Goal: Complete application form: Complete application form

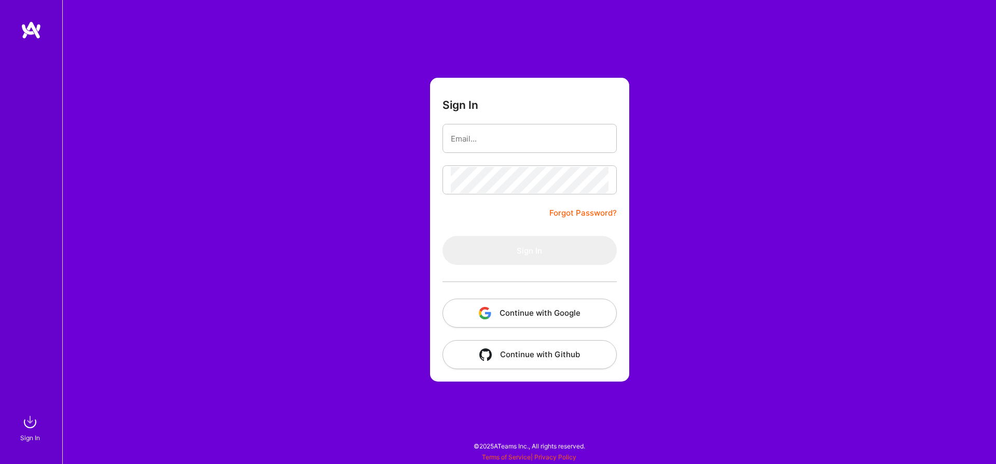
type input "brili.kasami@gmail.com"
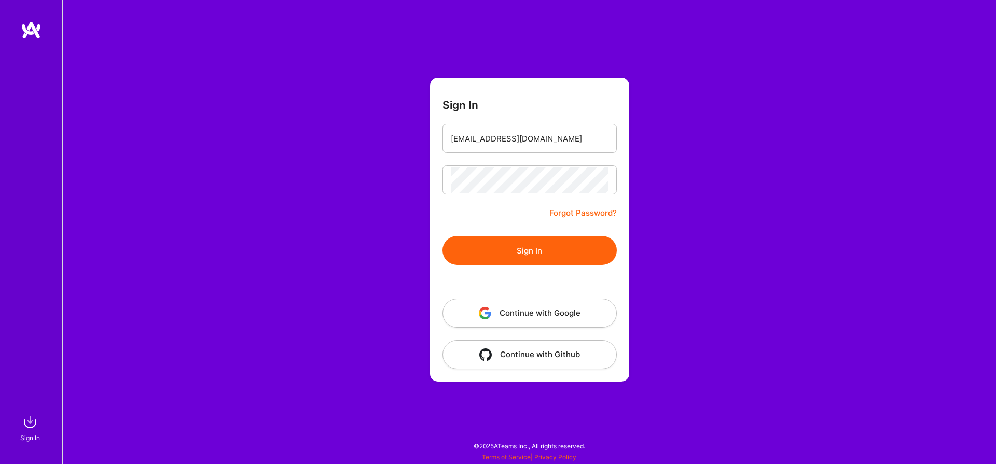
click at [540, 243] on button "Sign In" at bounding box center [530, 250] width 174 height 29
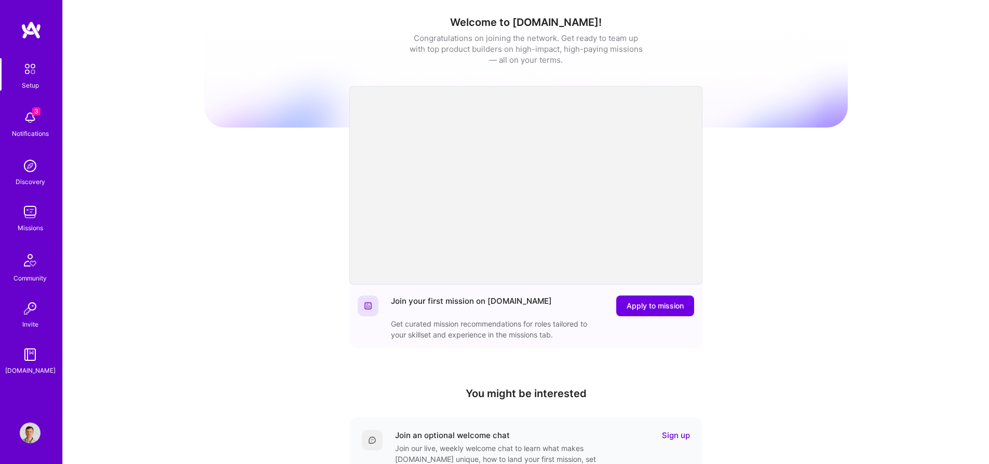
click at [33, 229] on div "Missions" at bounding box center [30, 228] width 25 height 11
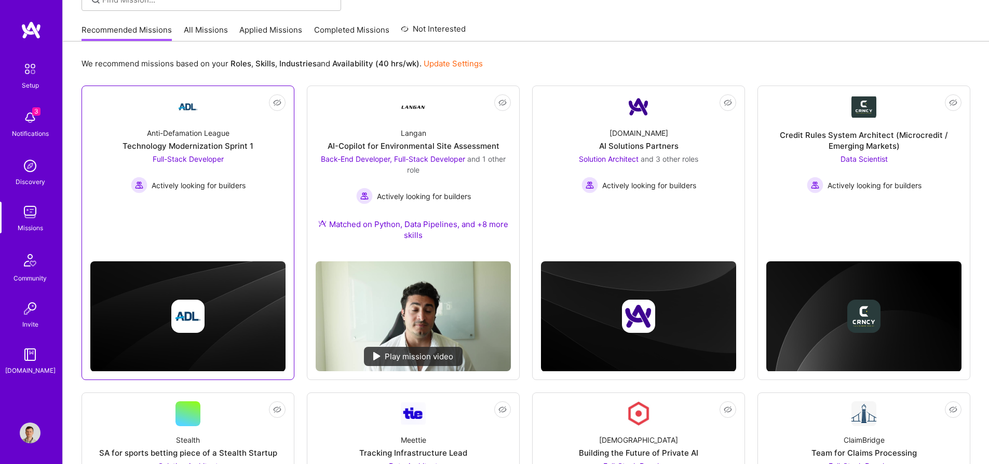
scroll to position [153, 0]
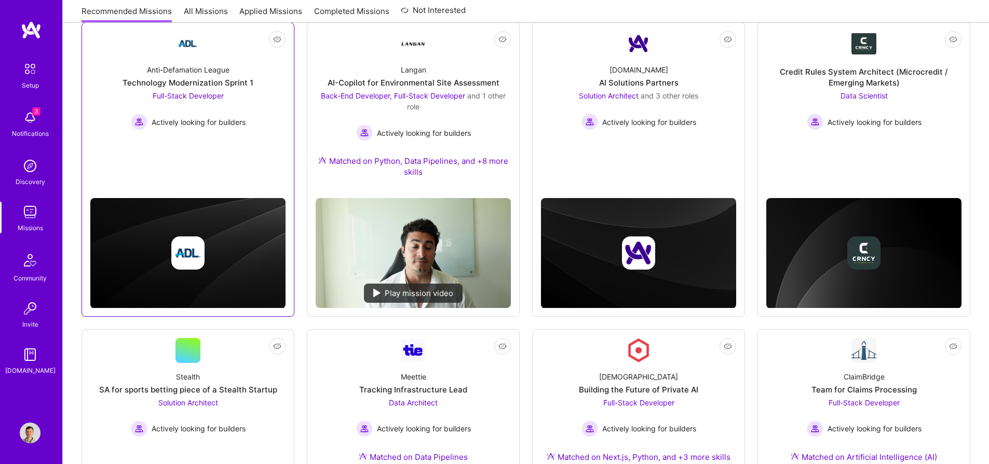
click at [198, 99] on span "Full-Stack Developer" at bounding box center [188, 95] width 71 height 9
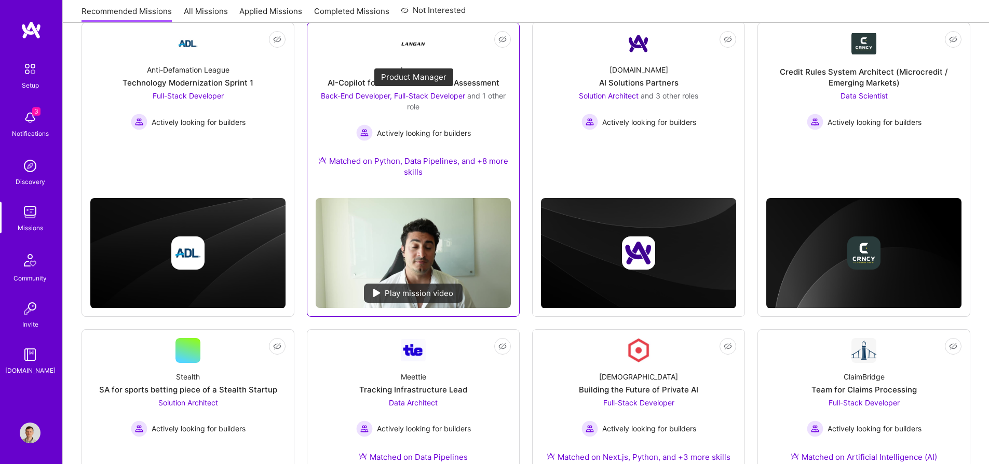
click at [428, 94] on span "Back-End Developer, Full-Stack Developer" at bounding box center [393, 95] width 144 height 9
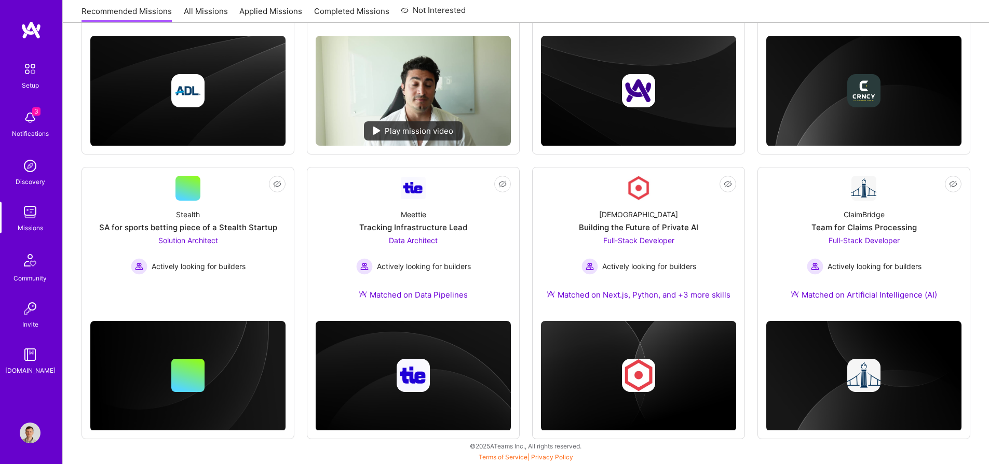
click at [40, 202] on img at bounding box center [30, 212] width 21 height 21
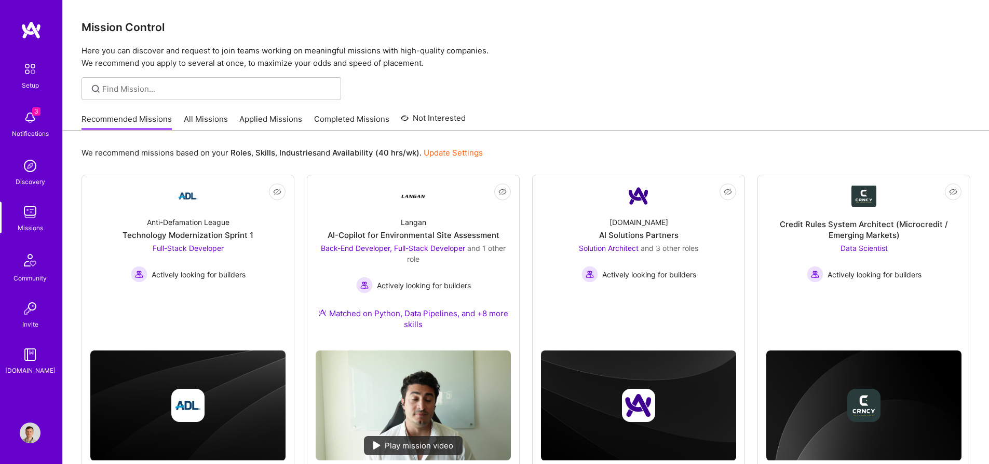
click at [267, 117] on link "Applied Missions" at bounding box center [270, 122] width 63 height 17
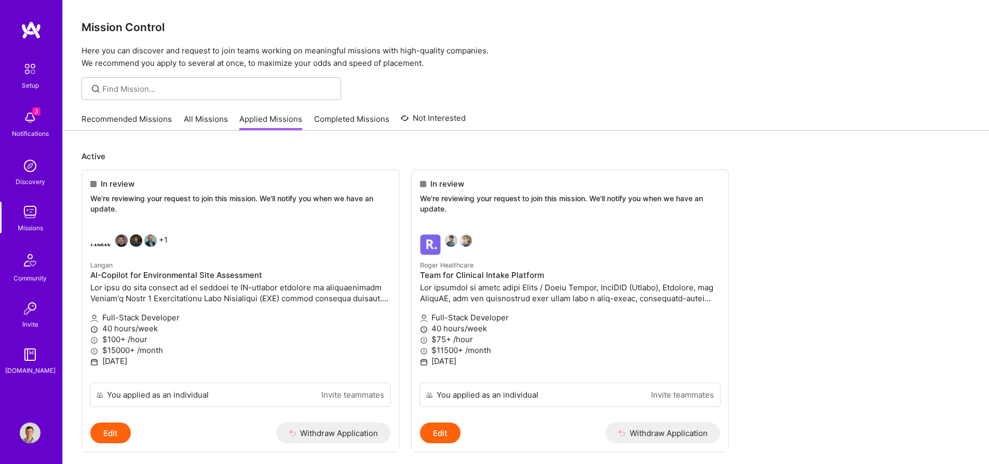
click at [40, 229] on div "Missions" at bounding box center [30, 228] width 25 height 11
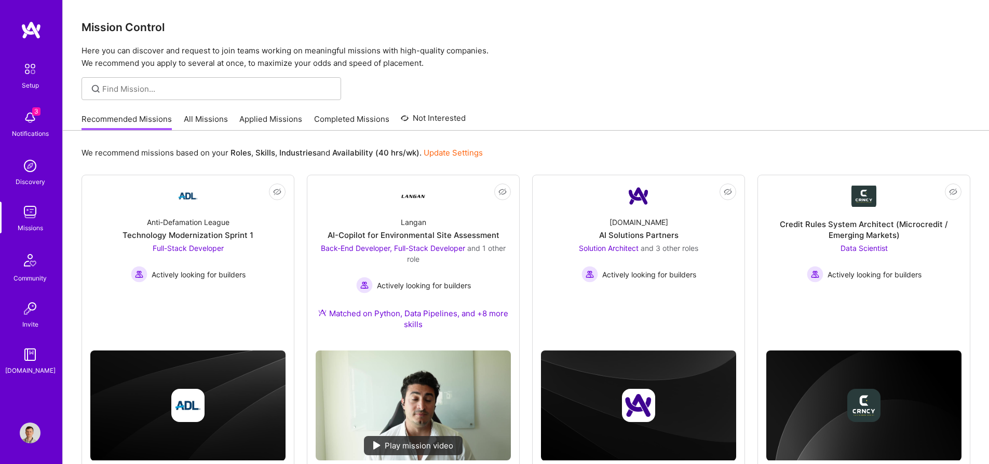
click at [240, 118] on link "Applied Missions" at bounding box center [270, 122] width 63 height 17
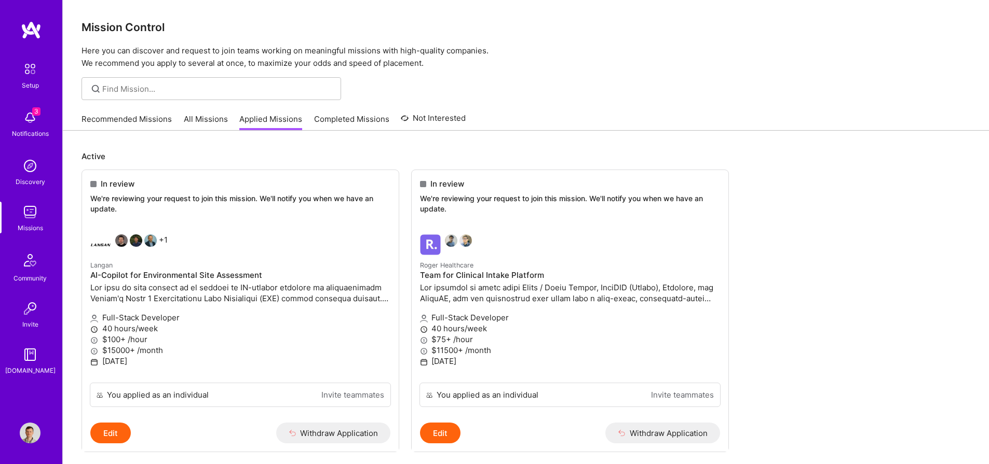
click at [125, 124] on link "Recommended Missions" at bounding box center [126, 122] width 90 height 17
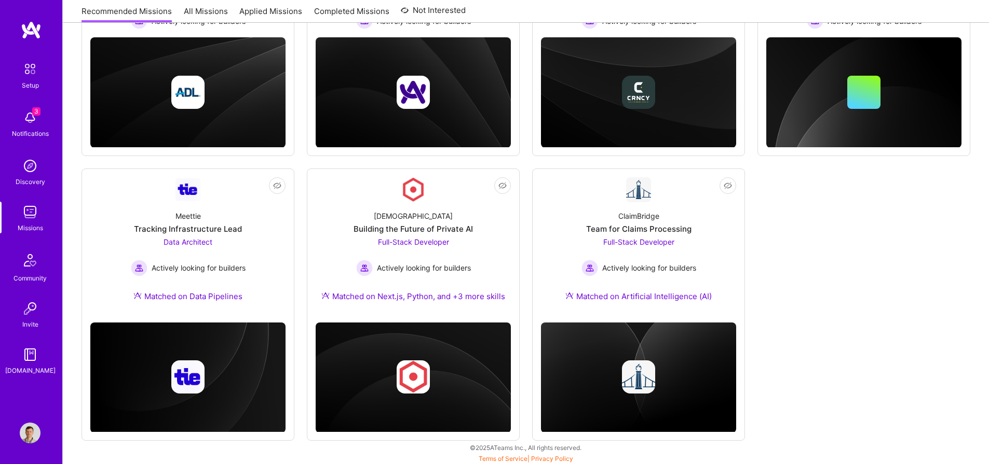
scroll to position [255, 0]
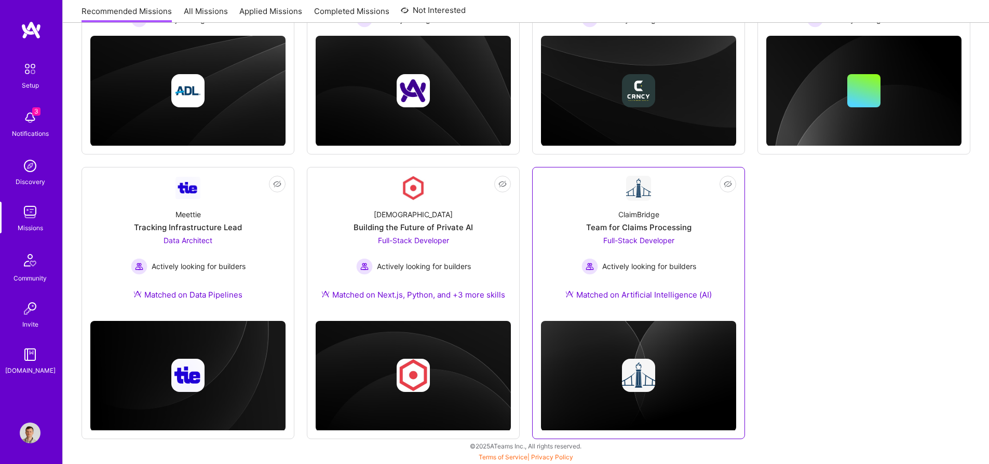
click at [618, 219] on div "ClaimBridge" at bounding box center [638, 214] width 41 height 11
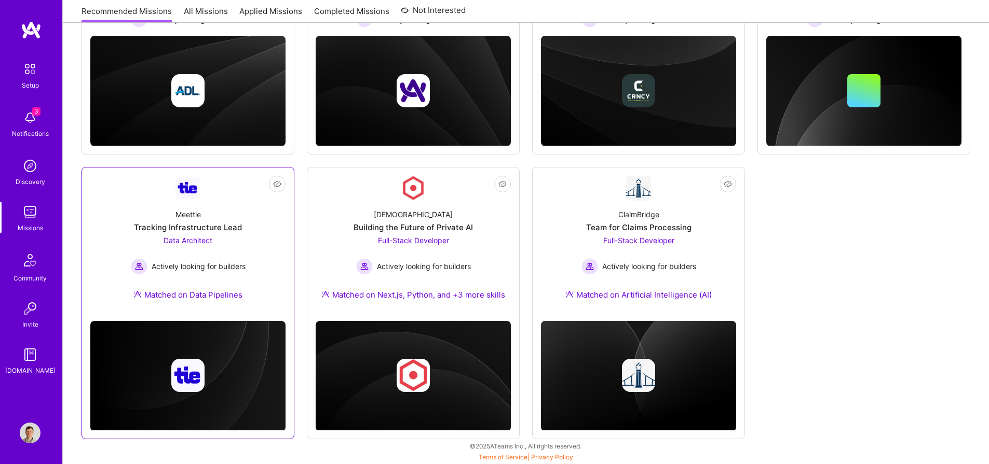
click at [201, 229] on div "Tracking Infrastructure Lead" at bounding box center [188, 227] width 108 height 11
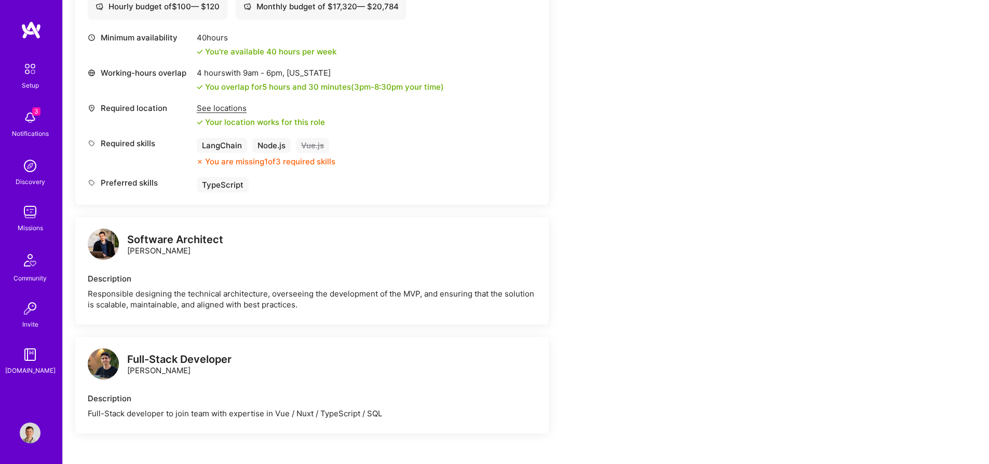
scroll to position [437, 0]
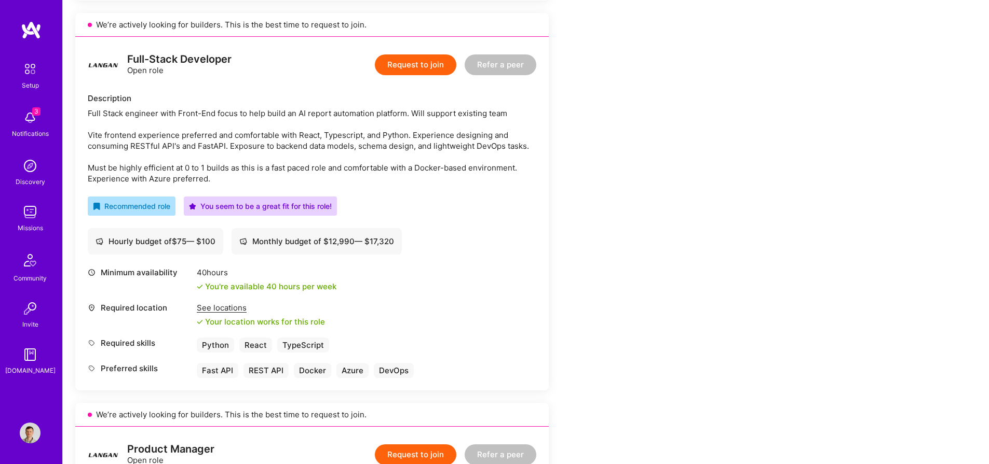
scroll to position [634, 0]
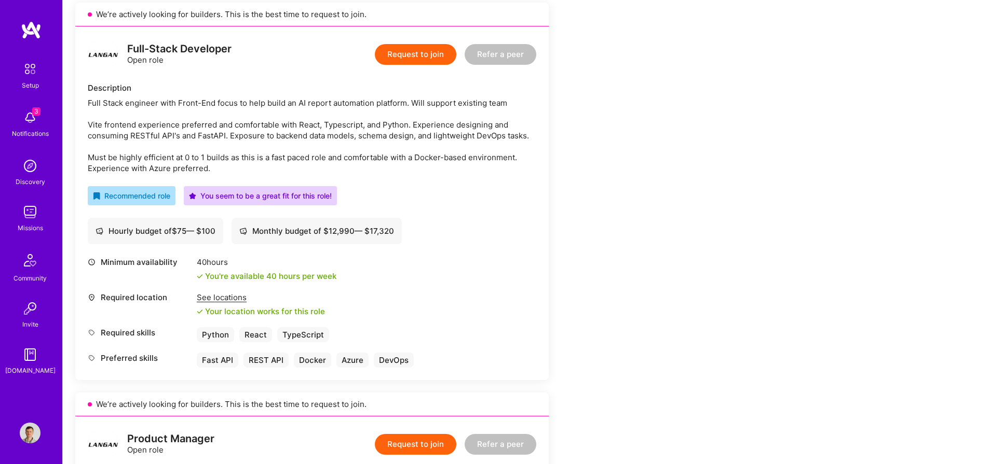
click at [429, 56] on button "Request to join" at bounding box center [415, 54] width 81 height 21
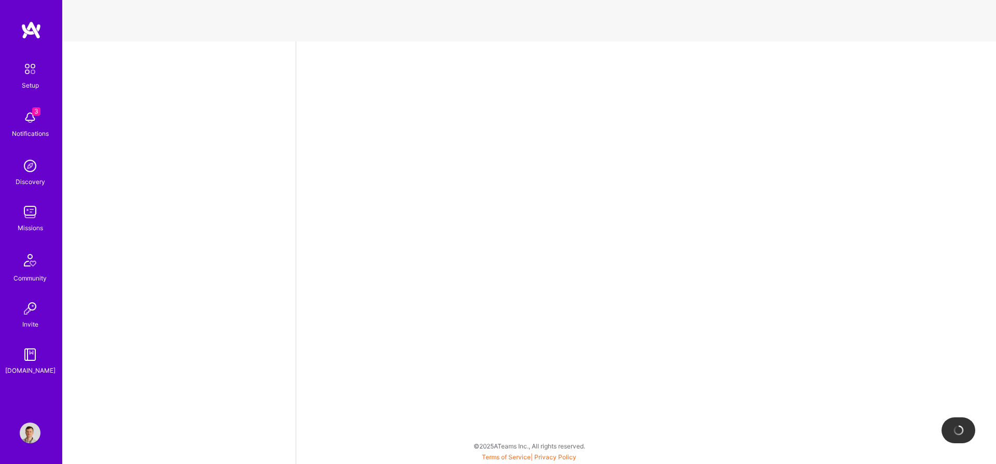
select select "US"
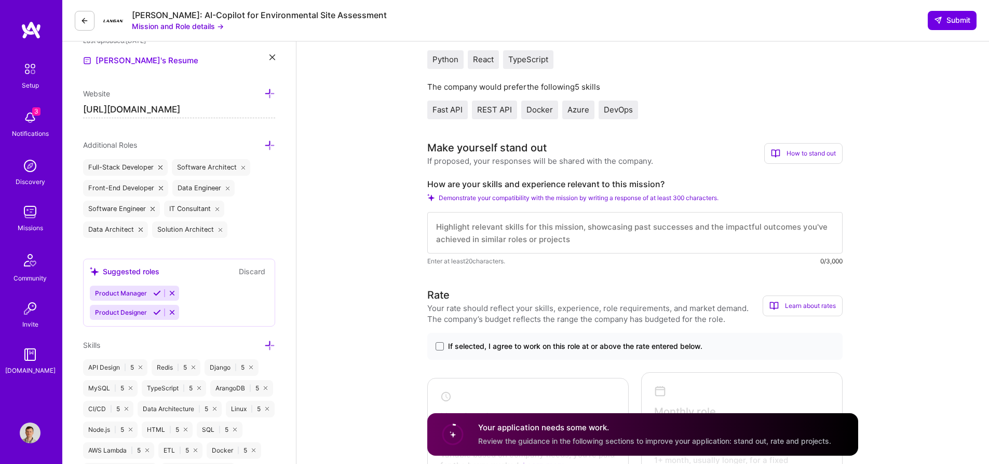
scroll to position [290, 0]
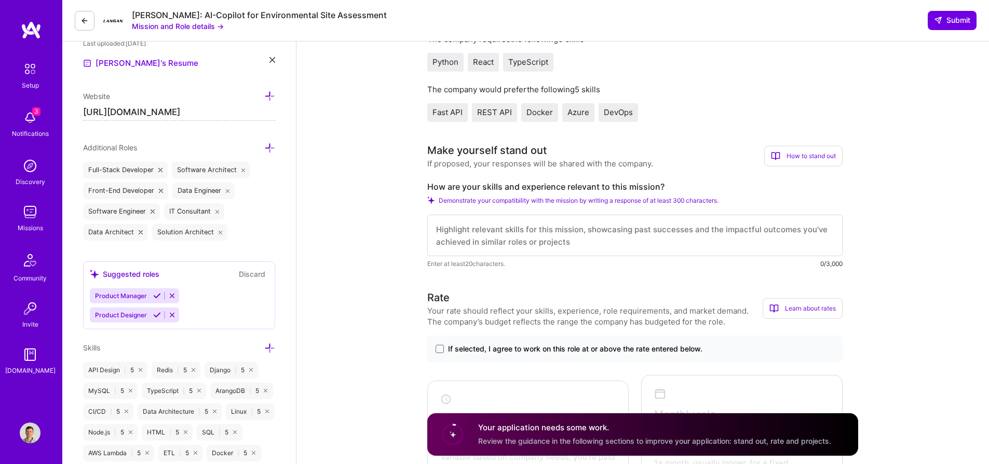
click at [570, 246] on textarea at bounding box center [634, 236] width 415 height 42
paste textarea "I have extensive experience working on the backend mostly building Restful APIs…"
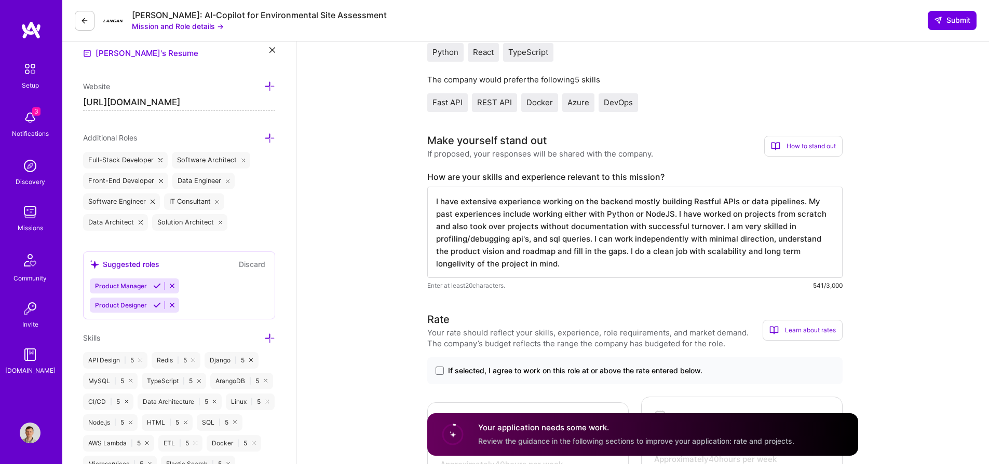
scroll to position [436, 0]
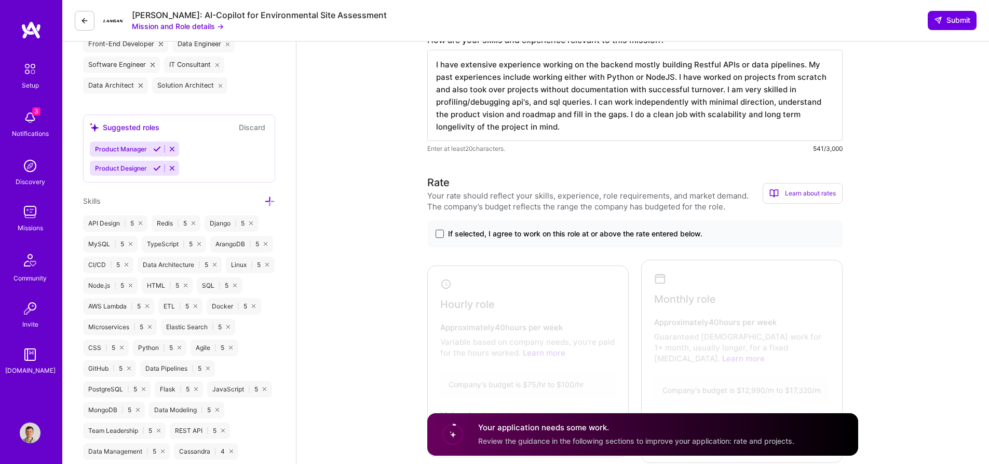
type textarea "I have extensive experience working on the backend mostly building Restful APIs…"
click at [439, 230] on span at bounding box center [439, 234] width 8 height 8
click at [0, 0] on input "If selected, I agree to work on this role at or above the rate entered below." at bounding box center [0, 0] width 0 height 0
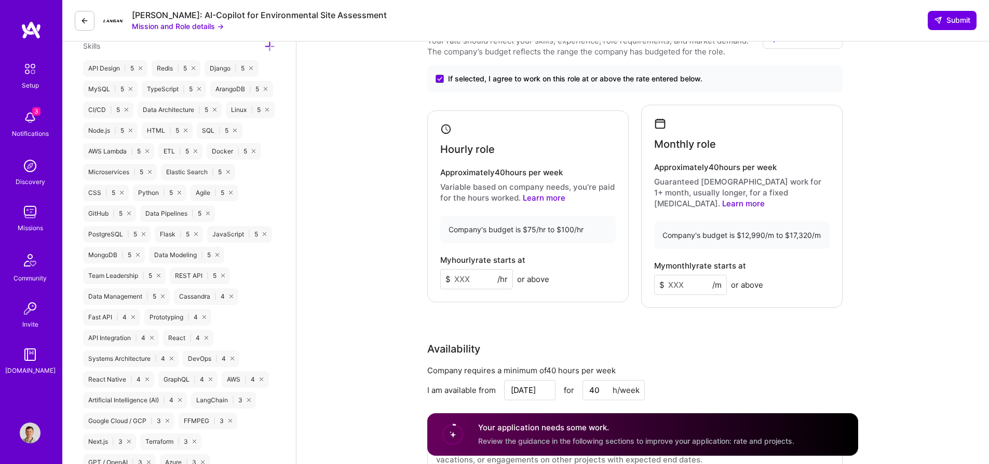
scroll to position [593, 0]
click at [459, 272] on input at bounding box center [476, 278] width 73 height 20
click at [472, 275] on input "100" at bounding box center [476, 278] width 73 height 20
click at [488, 273] on input "100" at bounding box center [476, 278] width 73 height 20
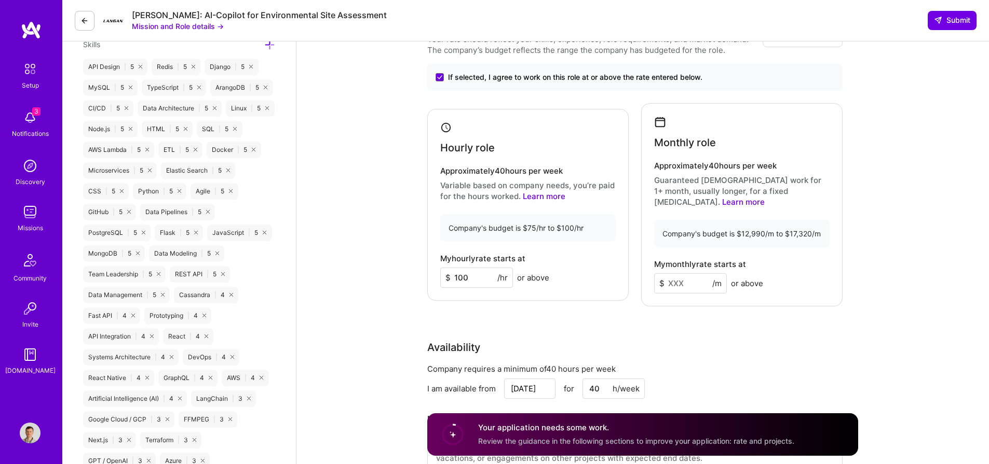
type input "100"
click at [695, 273] on input at bounding box center [690, 283] width 73 height 20
type input "15000"
click at [718, 322] on div "Rate Your rate should reflect your skills, experience, role requirements, and m…" at bounding box center [642, 252] width 431 height 469
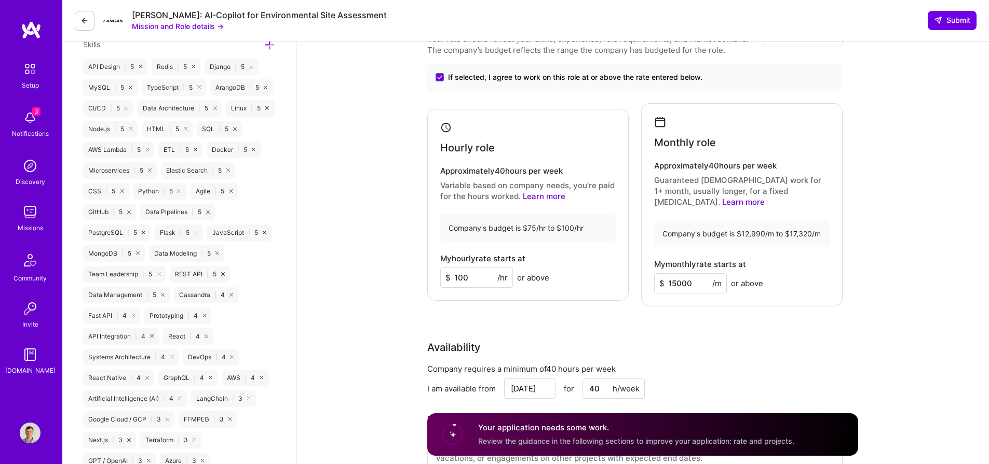
click at [537, 379] on input "Aug 19" at bounding box center [529, 389] width 51 height 20
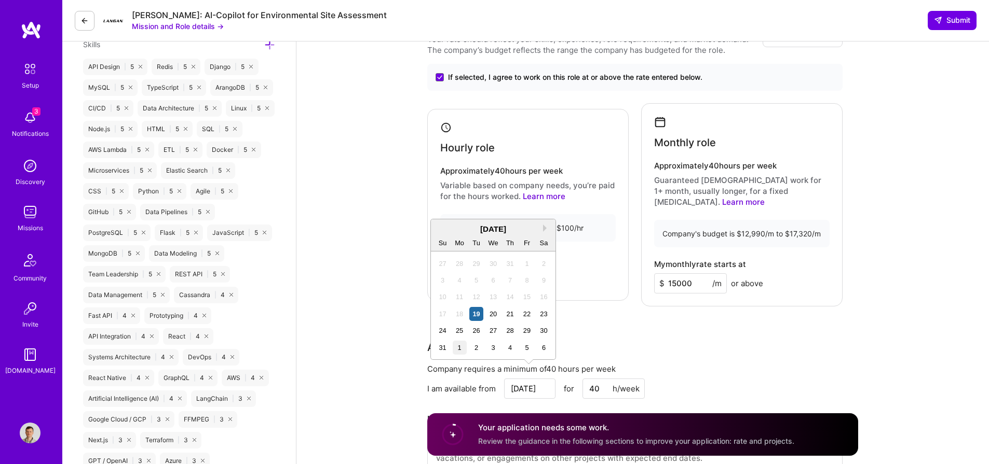
click at [457, 348] on div "1" at bounding box center [460, 348] width 14 height 14
type input "Sep 1"
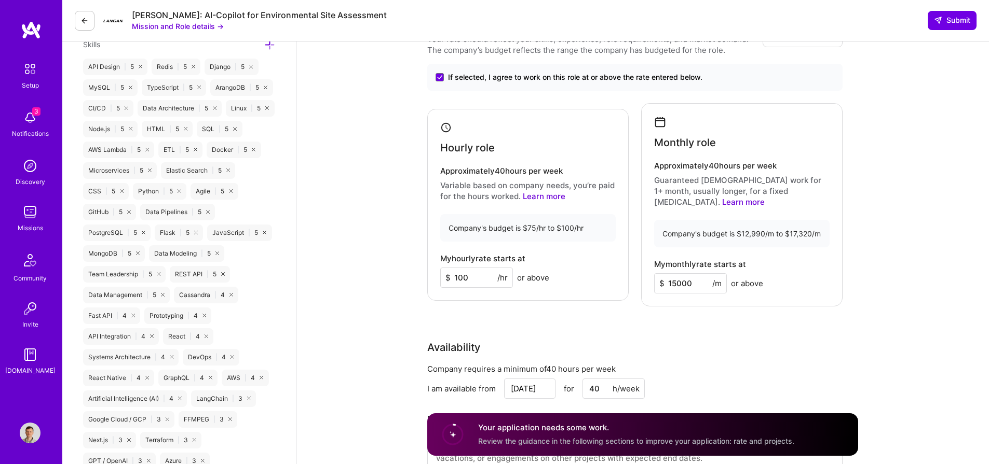
click at [730, 327] on div "Rate Your rate should reflect your skills, experience, role requirements, and m…" at bounding box center [642, 252] width 431 height 469
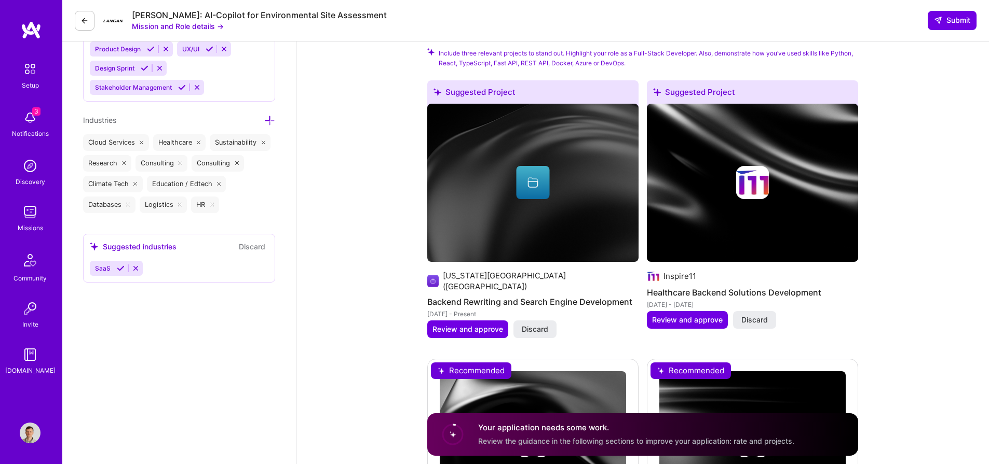
scroll to position [1570, 0]
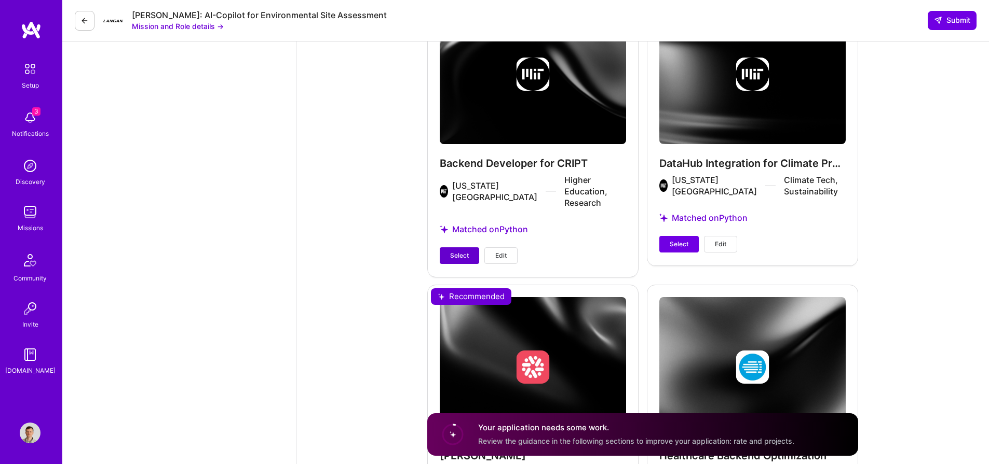
click at [466, 251] on span "Select" at bounding box center [459, 255] width 19 height 9
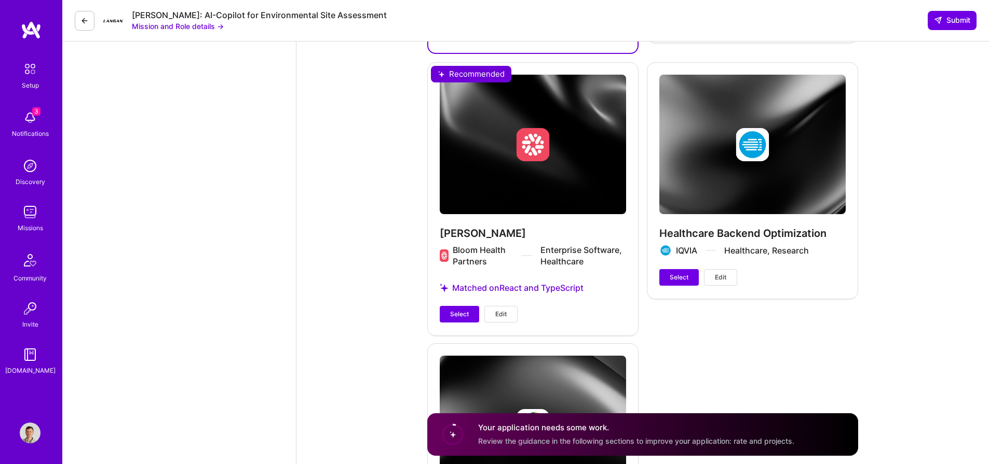
scroll to position [1795, 0]
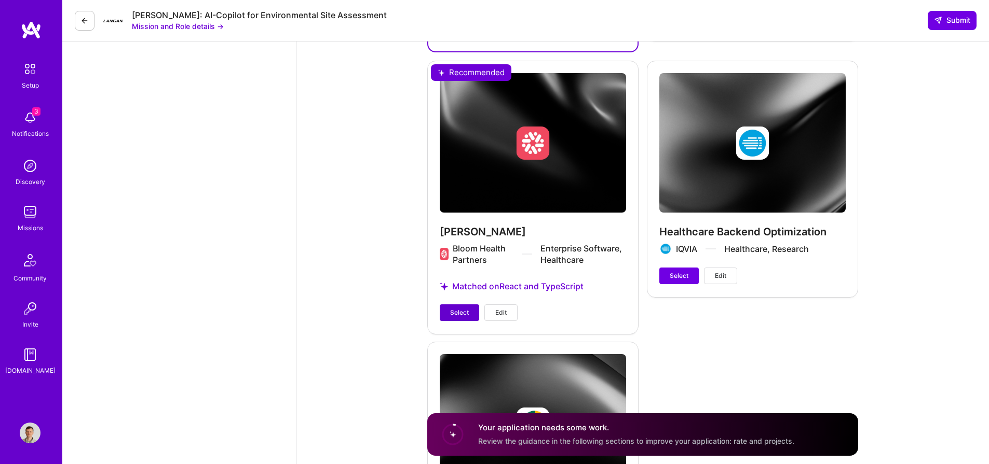
click at [454, 308] on span "Select" at bounding box center [459, 312] width 19 height 9
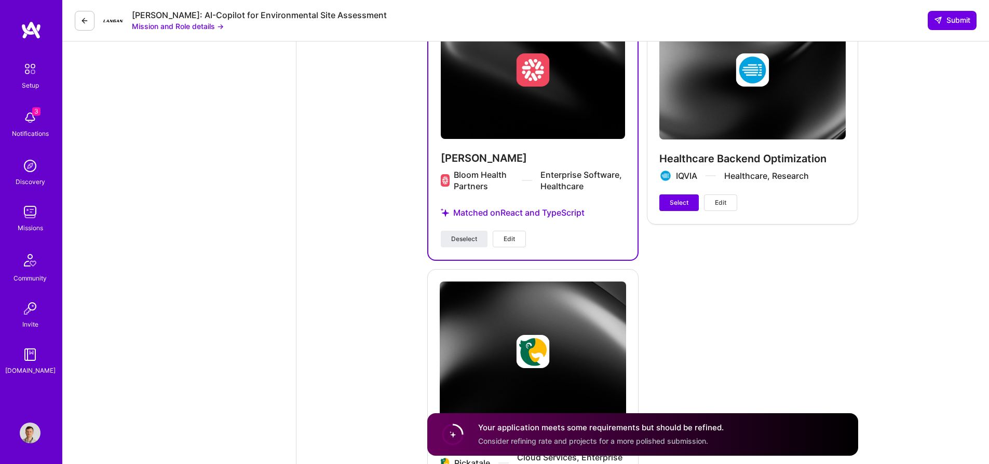
scroll to position [1964, 0]
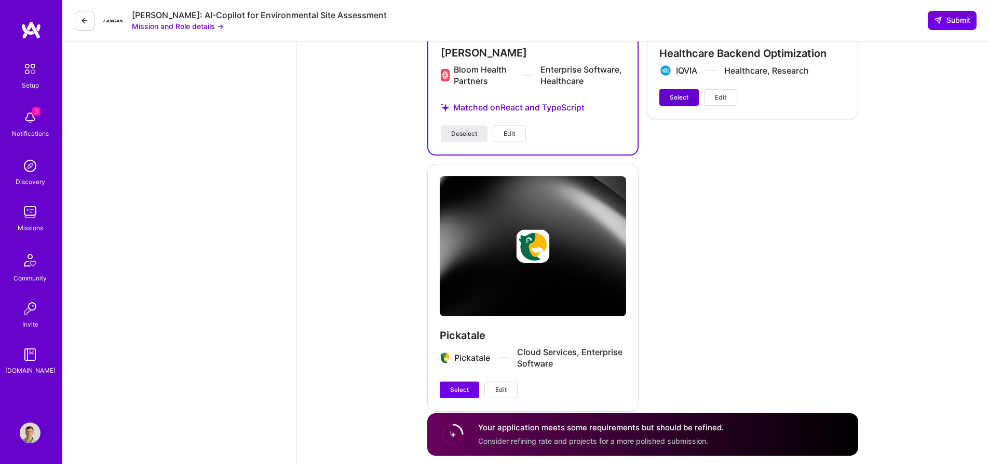
click at [682, 93] on span "Select" at bounding box center [678, 97] width 19 height 9
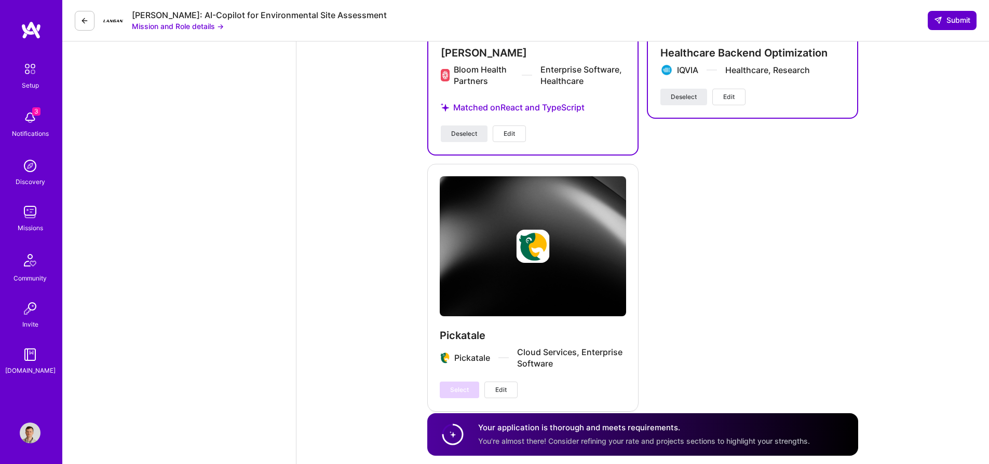
click at [961, 22] on span "Submit" at bounding box center [952, 20] width 36 height 10
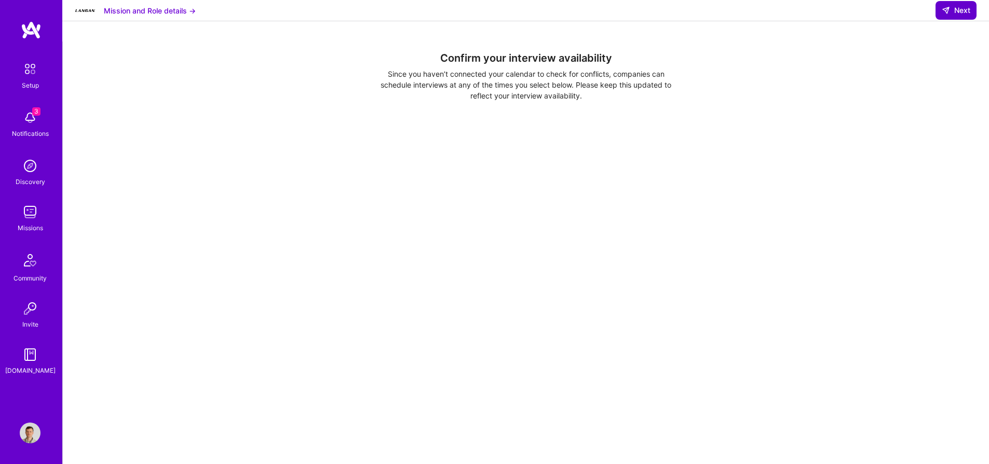
click at [971, 11] on button "Next" at bounding box center [955, 10] width 41 height 19
click at [960, 16] on span "Next" at bounding box center [955, 10] width 29 height 10
click at [964, 16] on span "Next" at bounding box center [955, 10] width 29 height 10
click at [963, 16] on span "Next" at bounding box center [955, 10] width 29 height 10
click at [38, 127] on img at bounding box center [30, 117] width 21 height 21
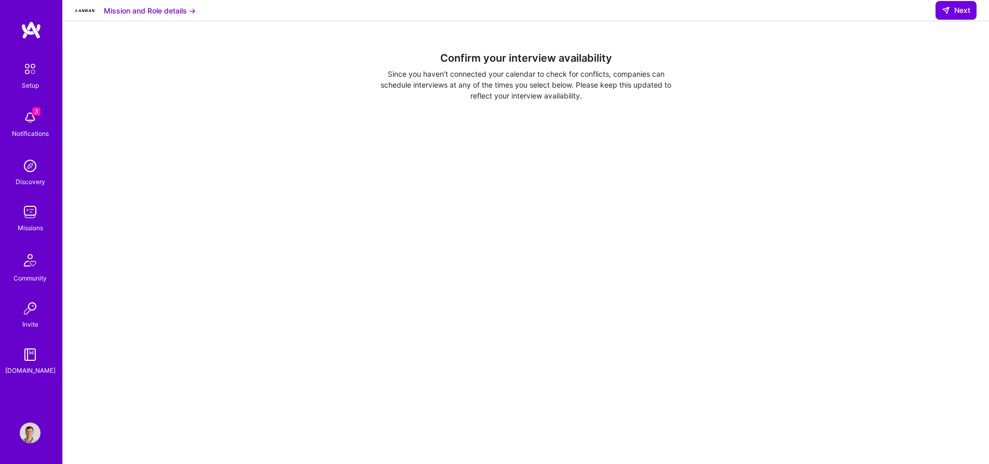
click at [38, 127] on div "Setup 3 Notifications Discovery Missions Community Invite A.Guide" at bounding box center [31, 217] width 62 height 318
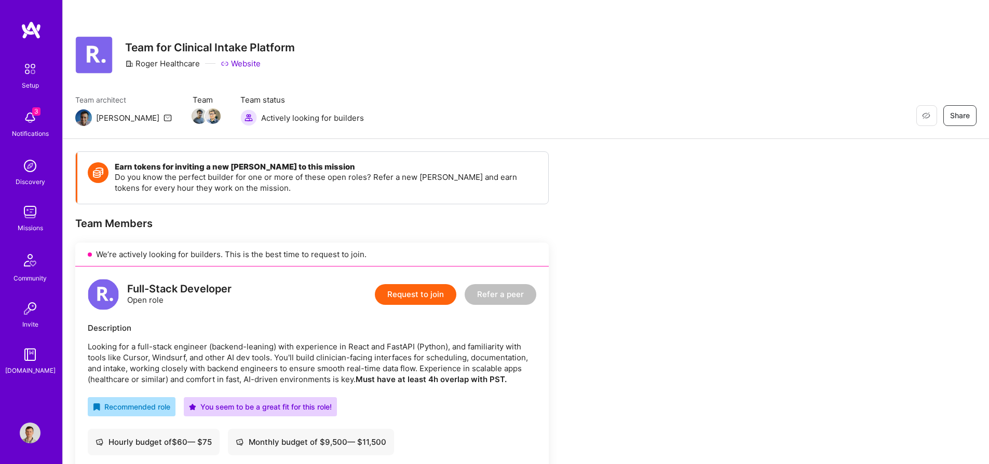
click at [420, 295] on button "Request to join" at bounding box center [415, 294] width 81 height 21
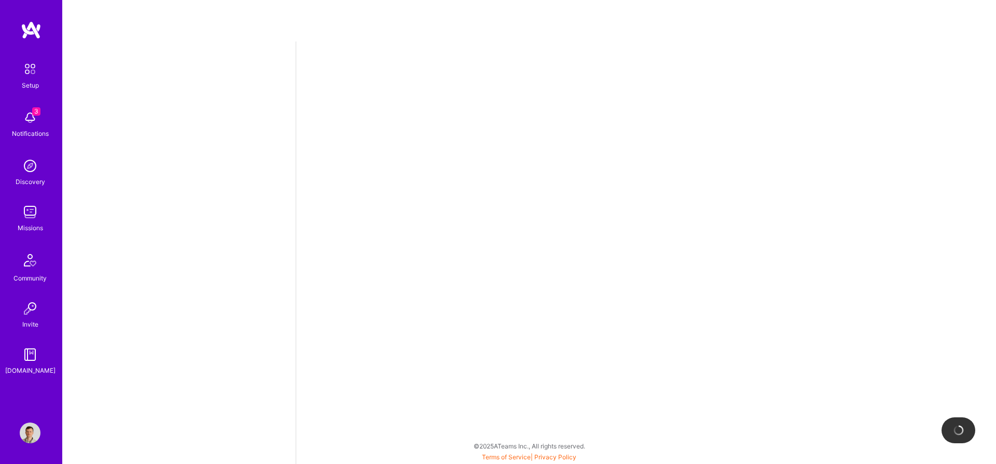
select select "US"
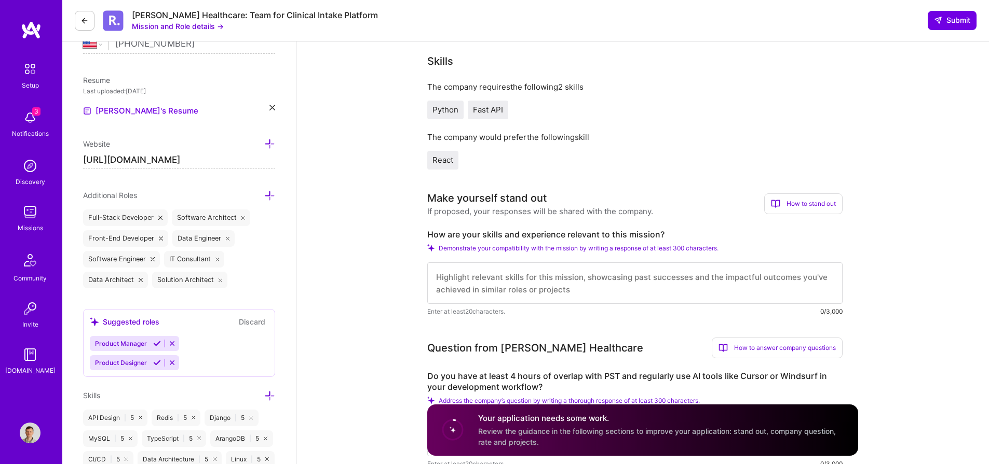
scroll to position [250, 0]
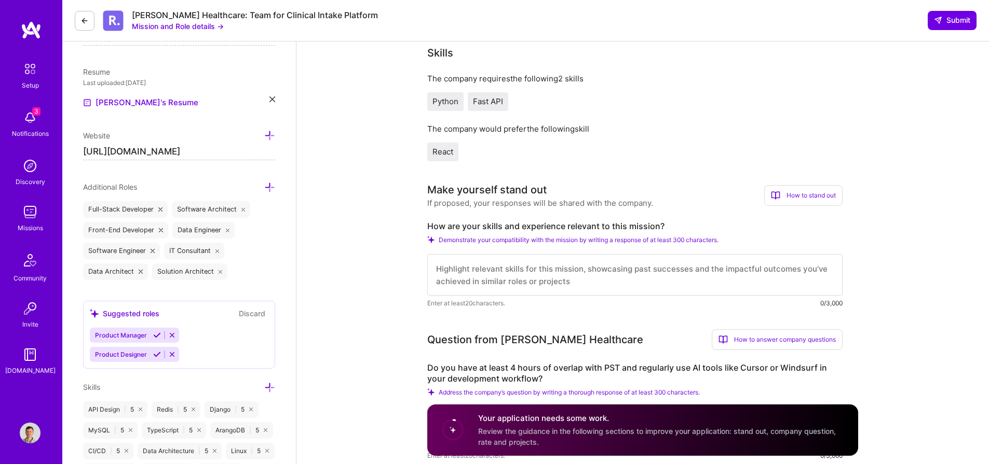
click at [547, 262] on textarea at bounding box center [634, 275] width 415 height 42
paste textarea "I have extensive experience building backends and ETL pipelines in the healthca…"
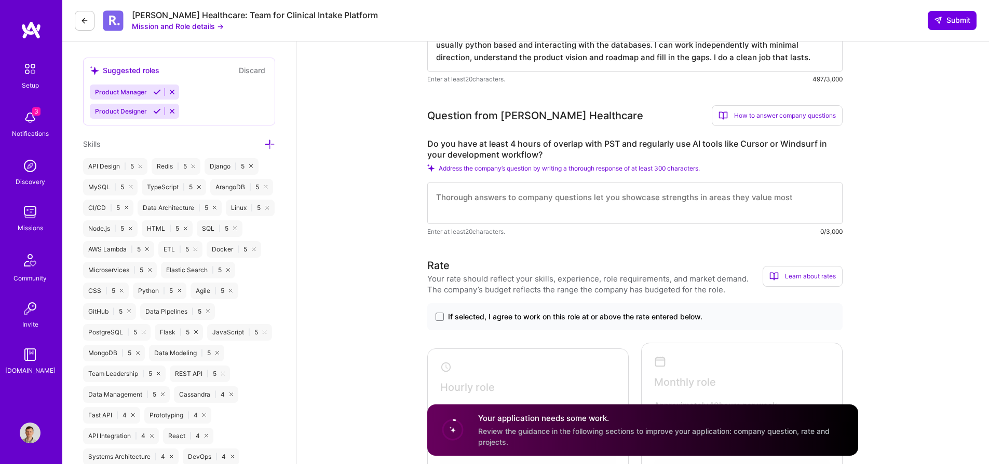
scroll to position [424, 0]
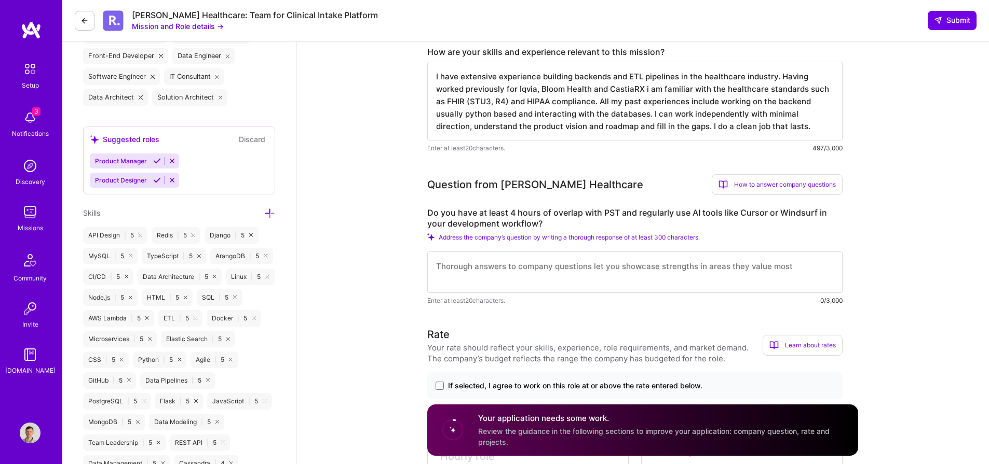
type textarea "I have extensive experience building backends and ETL pipelines in the healthca…"
click at [624, 266] on textarea at bounding box center [634, 273] width 415 height 42
click at [619, 273] on textarea at bounding box center [634, 273] width 415 height 42
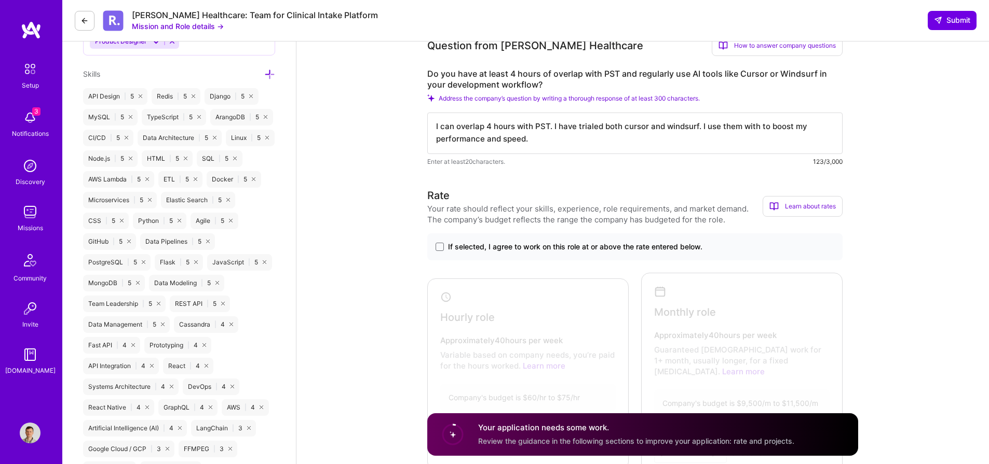
scroll to position [719, 0]
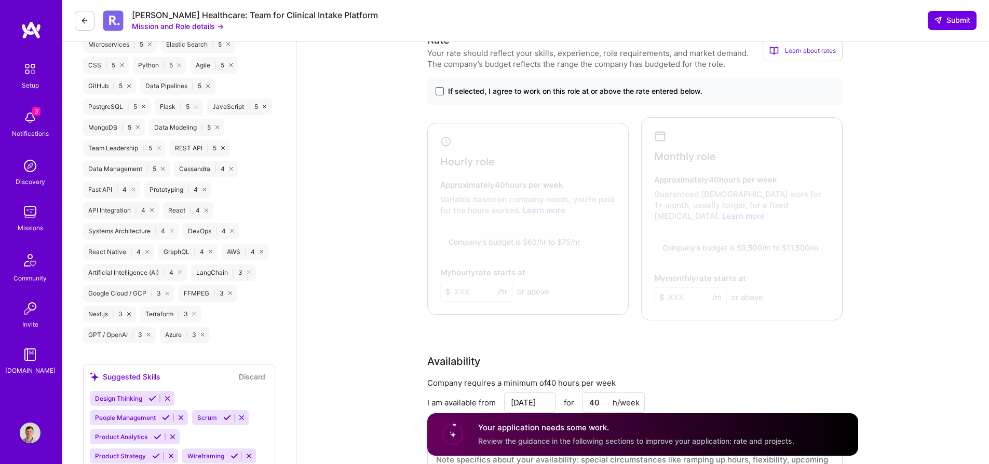
type textarea "I can overlap 4 hours with PST. I have trialed both cursor and windsurf. I use …"
click at [438, 93] on span at bounding box center [439, 91] width 8 height 8
click at [0, 0] on input "If selected, I agree to work on this role at or above the rate entered below." at bounding box center [0, 0] width 0 height 0
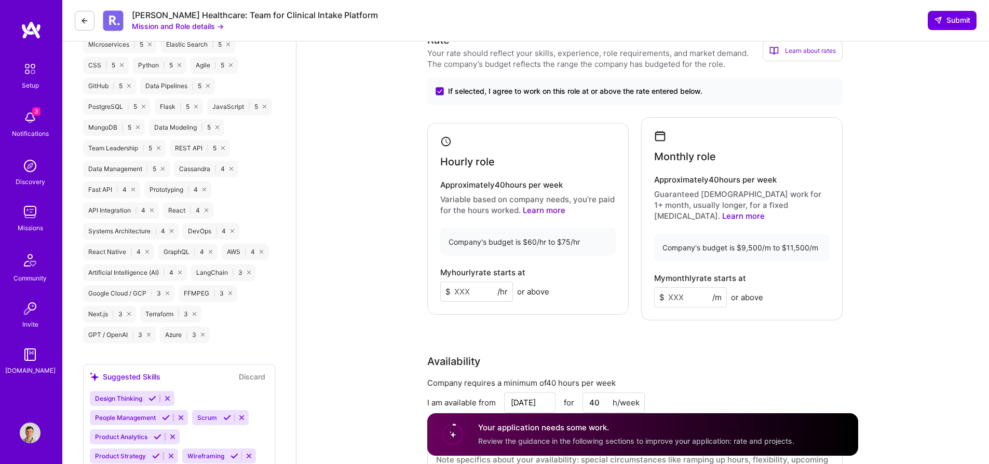
click at [470, 289] on input at bounding box center [476, 292] width 73 height 20
type input "75"
click at [659, 275] on div "My monthly rate starts at $ /m or above" at bounding box center [741, 291] width 175 height 34
click at [672, 287] on input at bounding box center [690, 297] width 73 height 20
click at [691, 287] on input "22" at bounding box center [690, 297] width 73 height 20
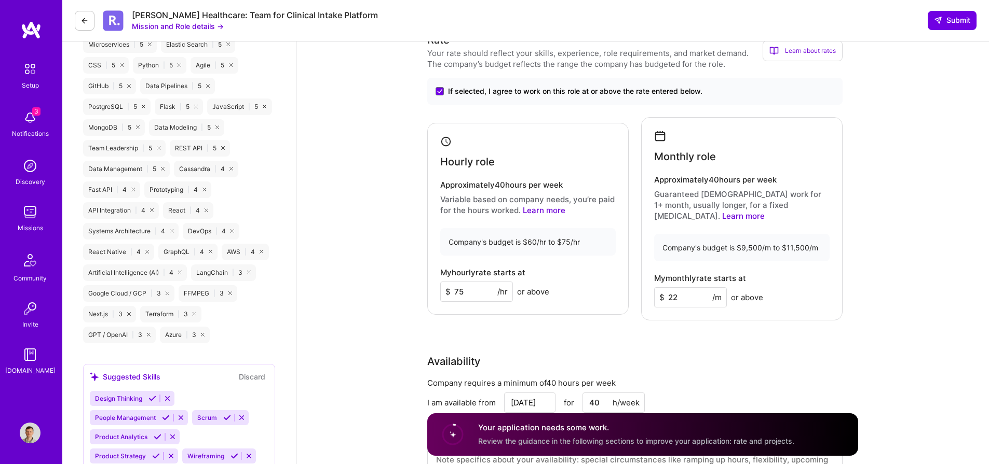
click at [691, 287] on input "22" at bounding box center [690, 297] width 73 height 20
type input "11500"
click at [845, 354] on div "Availability Company requires a minimum of 40 hours per week I am available fro…" at bounding box center [642, 427] width 431 height 147
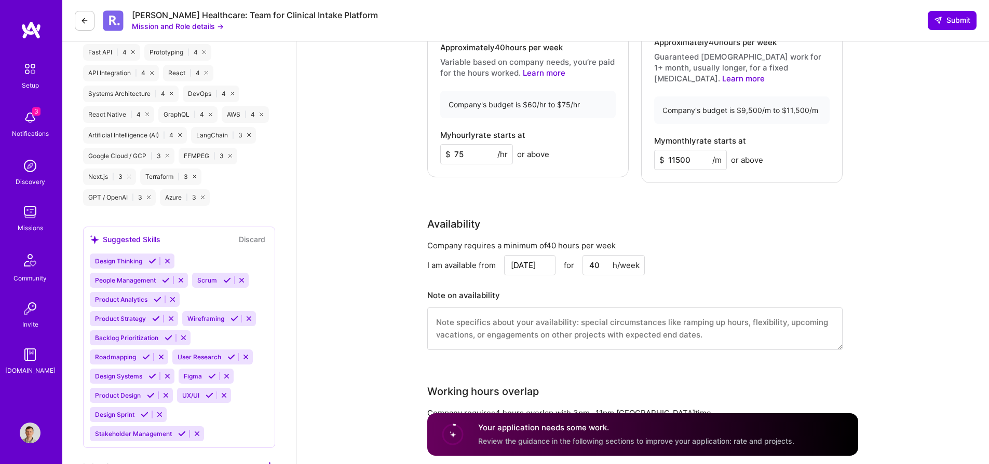
scroll to position [899, 0]
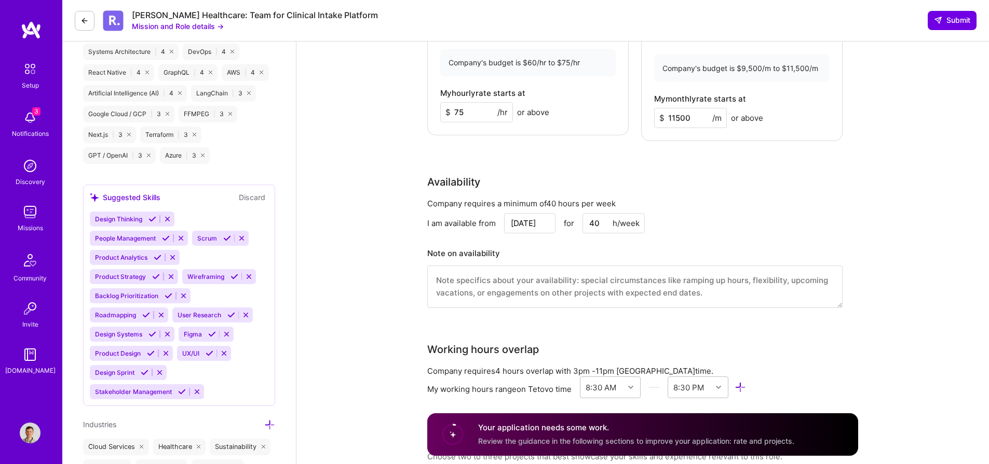
click at [537, 213] on input "Aug 19" at bounding box center [529, 223] width 51 height 20
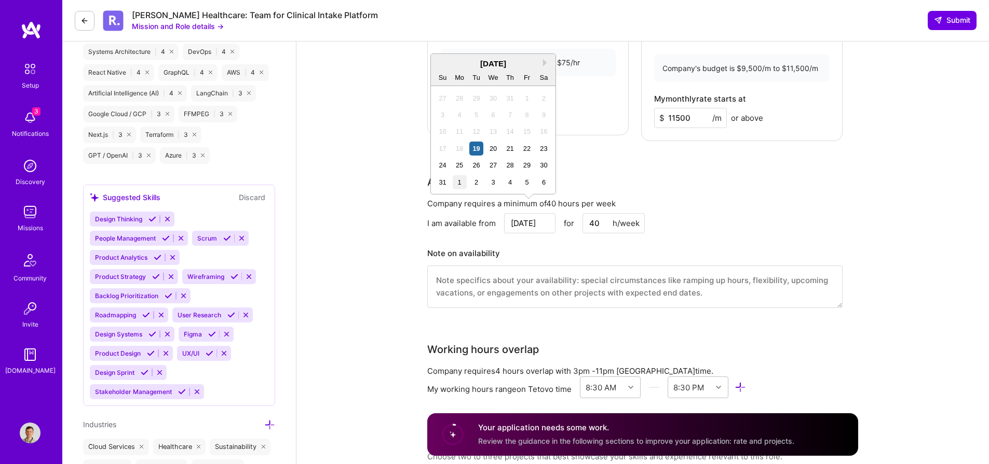
click at [458, 180] on div "1" at bounding box center [460, 182] width 14 height 14
type input "Sep 1"
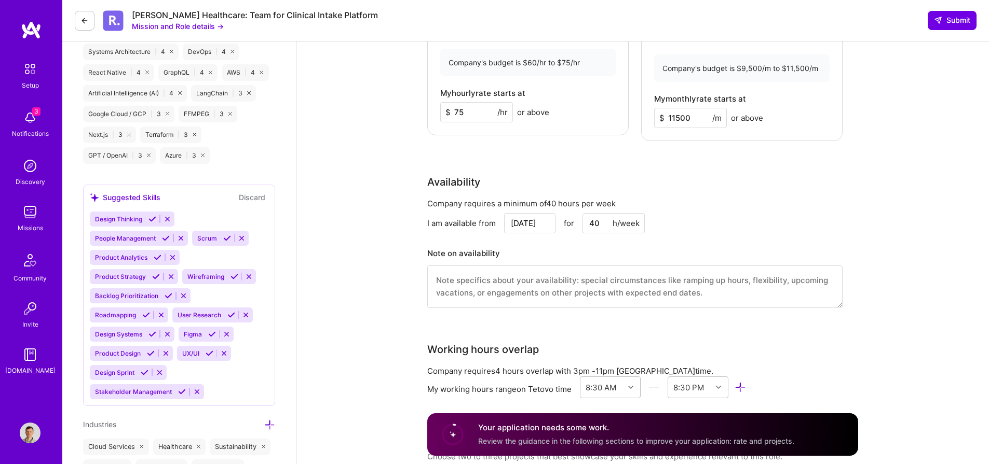
click at [747, 213] on div "I am available from Sep 1 for 40 h/week" at bounding box center [634, 223] width 415 height 20
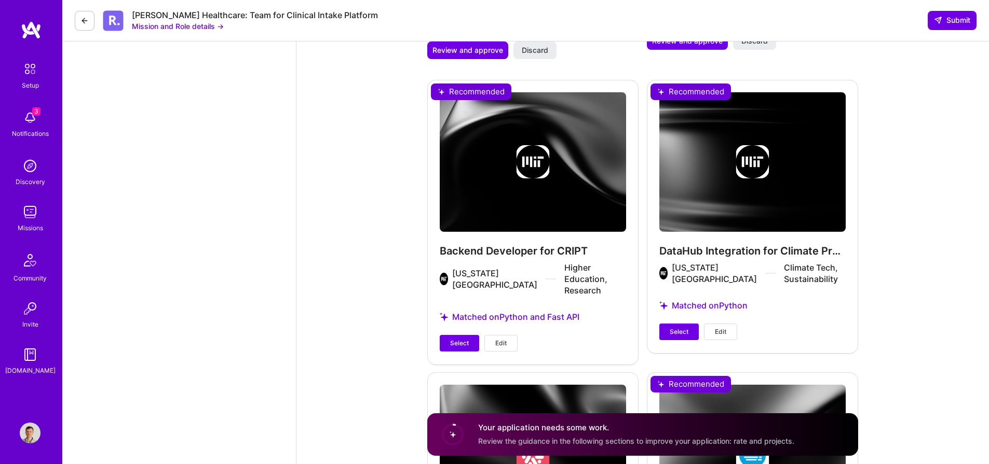
scroll to position [1694, 0]
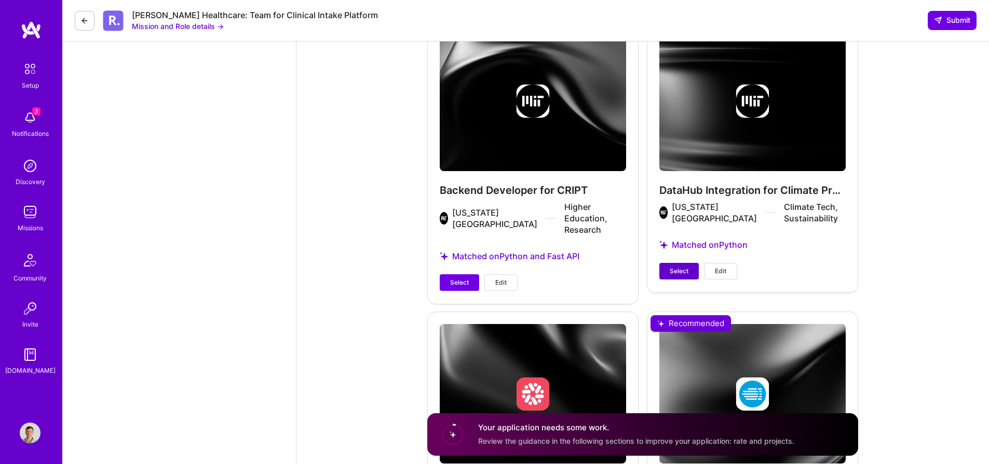
click at [680, 267] on span "Select" at bounding box center [678, 271] width 19 height 9
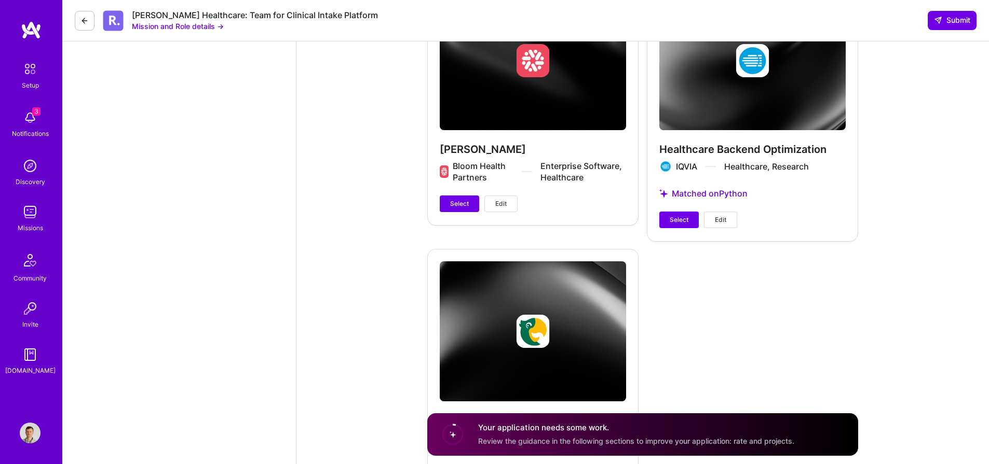
scroll to position [2023, 0]
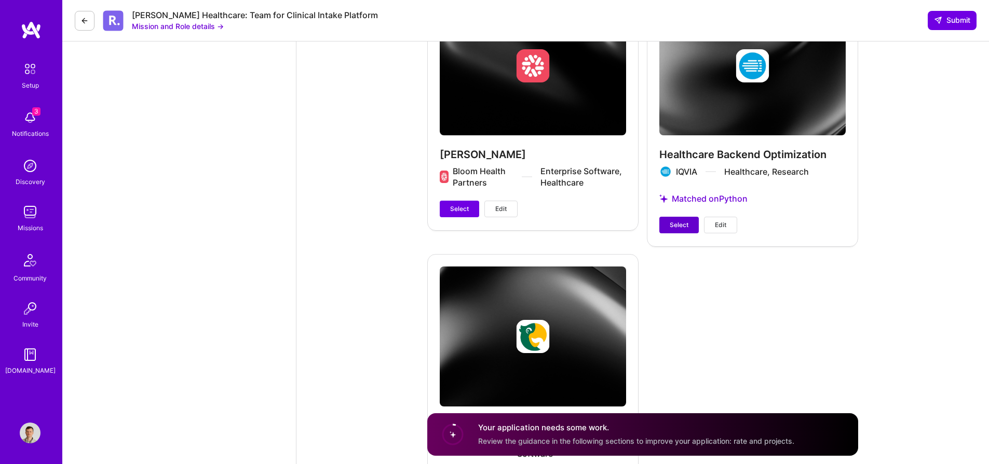
click at [679, 221] on span "Select" at bounding box center [678, 225] width 19 height 9
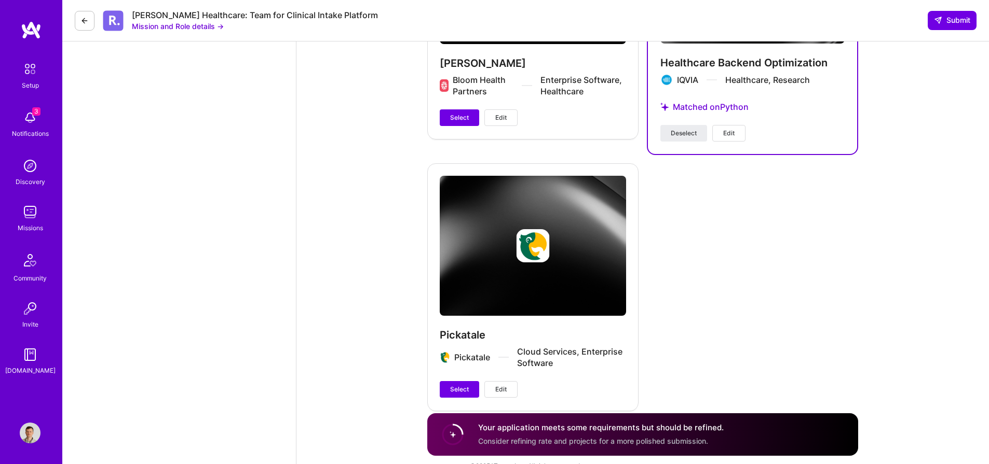
scroll to position [1605, 0]
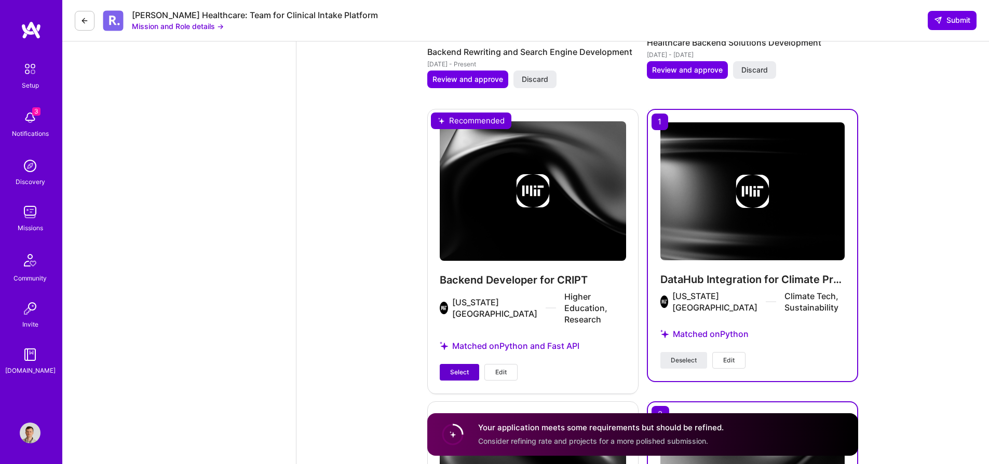
click at [466, 368] on span "Select" at bounding box center [459, 372] width 19 height 9
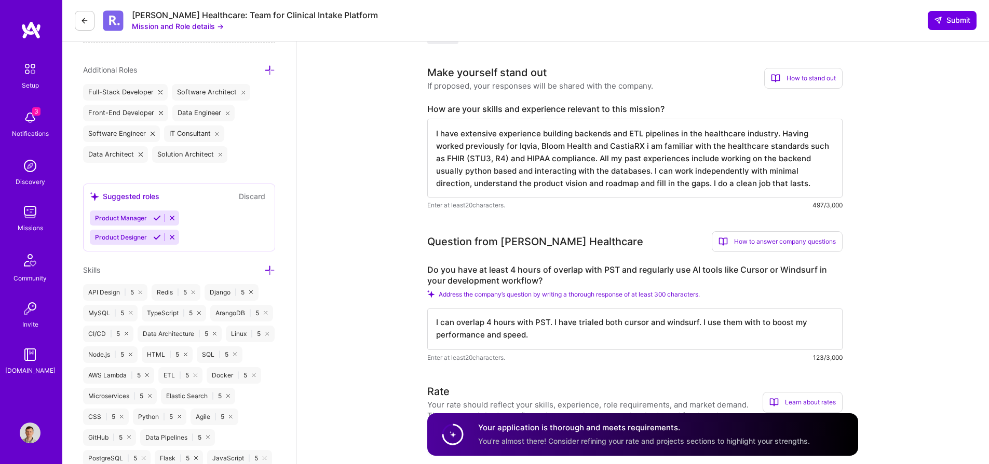
scroll to position [894, 0]
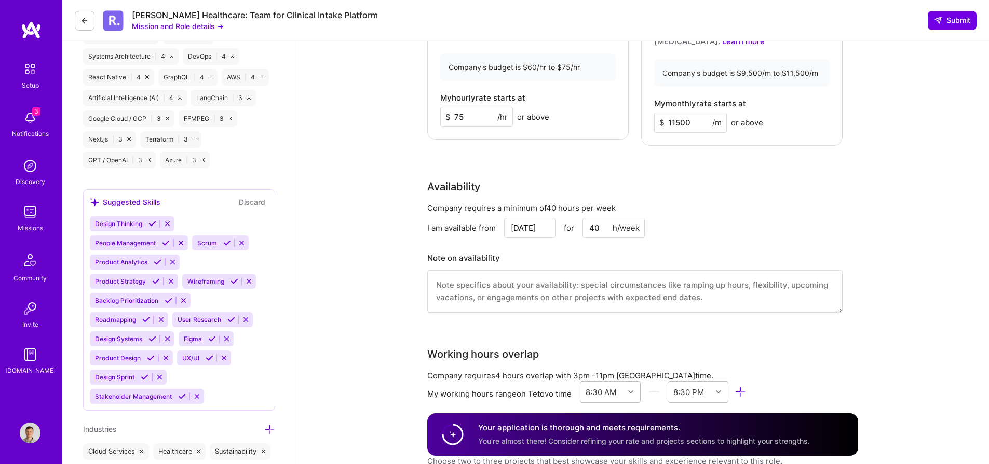
click at [635, 289] on textarea at bounding box center [634, 291] width 415 height 43
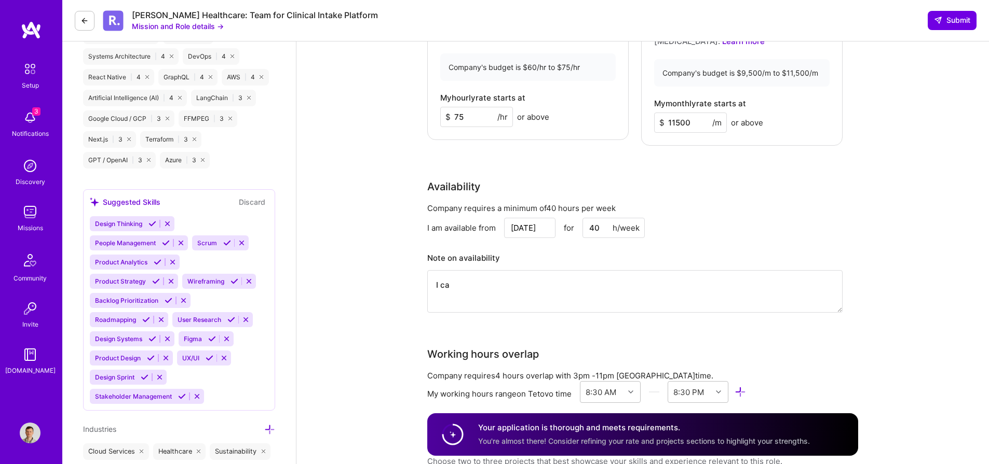
type textarea "I can"
type textarea "My schedule is flexible"
click at [389, 279] on div "Speed up interview scheduling by connecting your calendar. Set interview availa…" at bounding box center [642, 425] width 692 height 2557
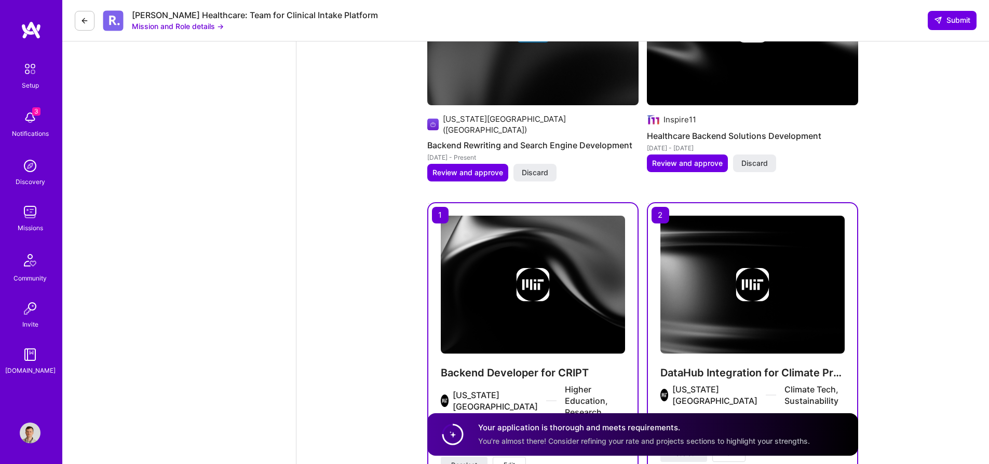
scroll to position [0, 0]
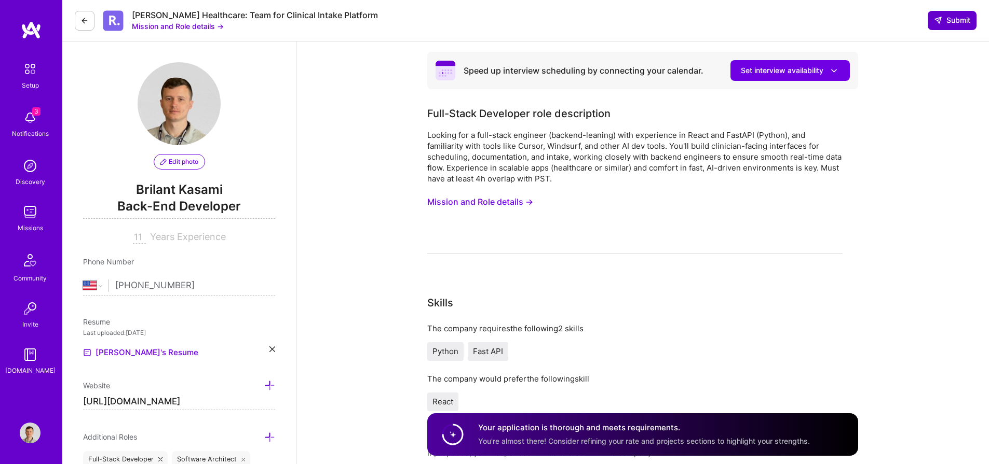
click at [955, 19] on span "Submit" at bounding box center [952, 20] width 36 height 10
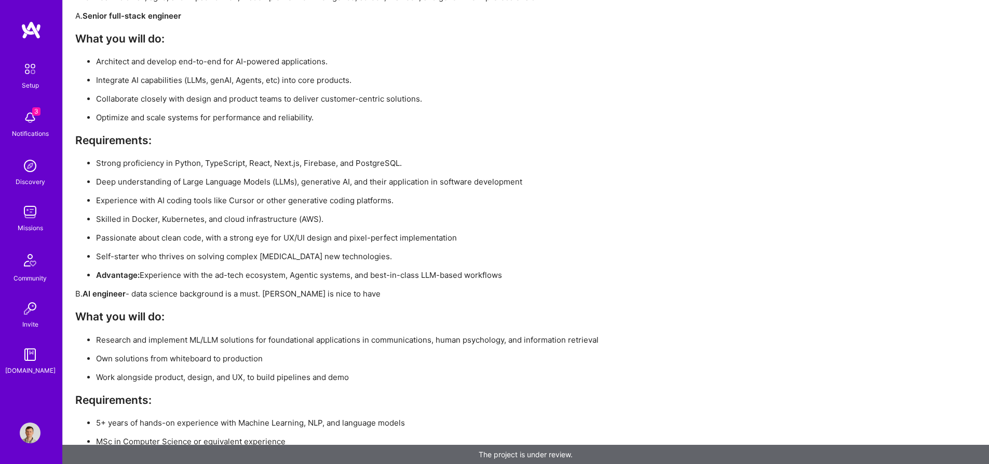
scroll to position [1669, 0]
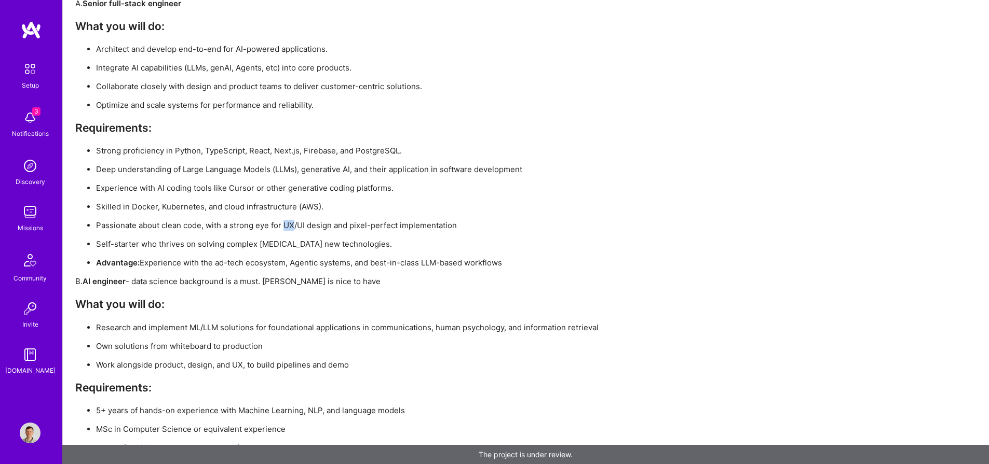
click at [284, 228] on p "Passionate about clean code, with a strong eye for UX/UI design and pixel-perfe…" at bounding box center [397, 225] width 602 height 11
click at [304, 223] on p "Passionate about clean code, with a strong eye for UX/UI design and pixel-perfe…" at bounding box center [397, 225] width 602 height 11
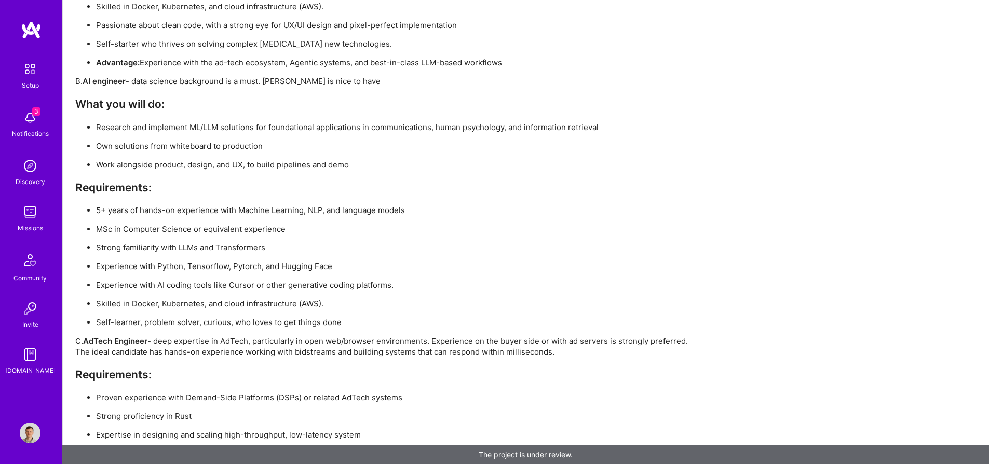
scroll to position [1879, 0]
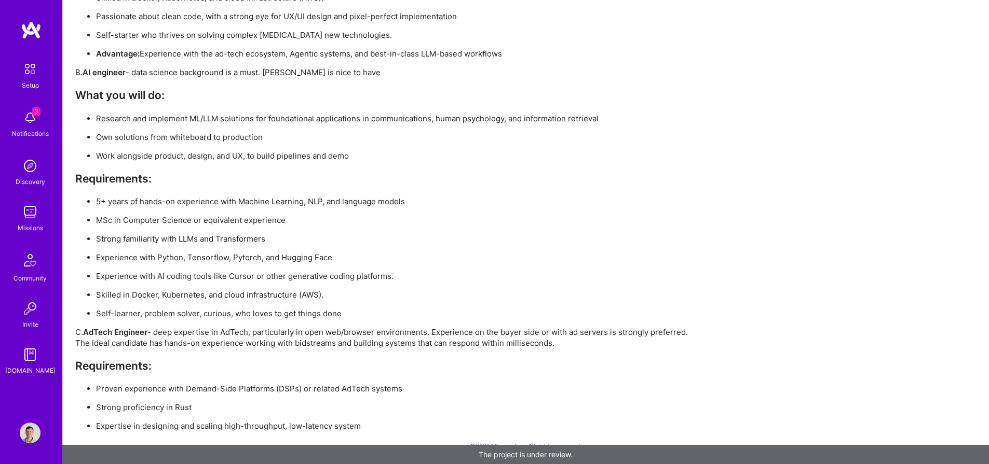
click at [452, 224] on p "MSc in Computer Science or equivalent experience" at bounding box center [397, 220] width 602 height 11
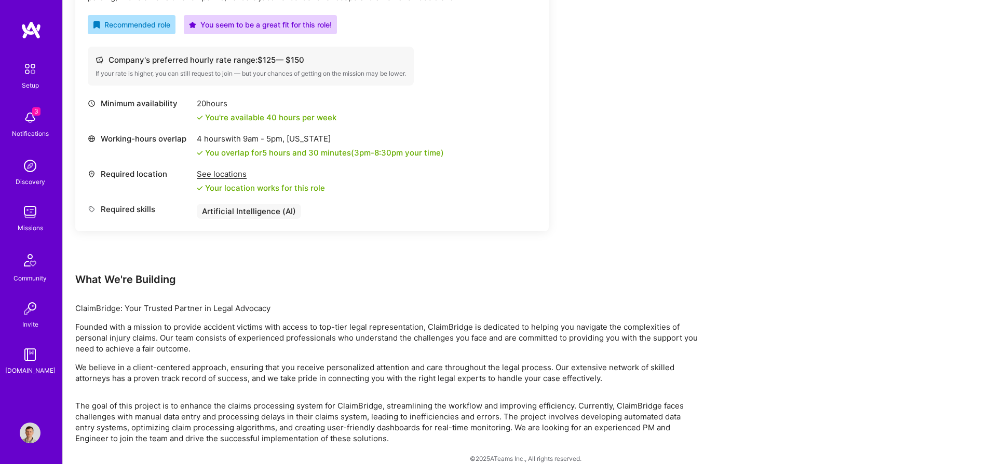
scroll to position [395, 0]
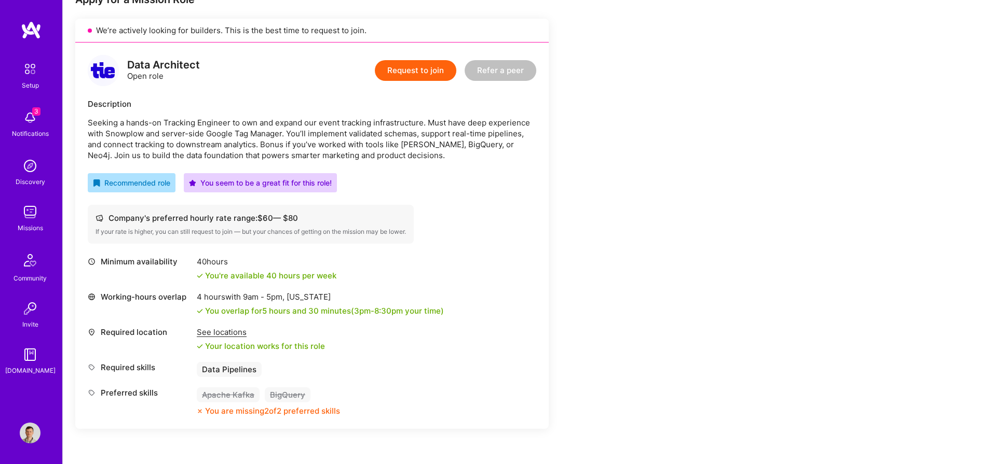
scroll to position [226, 0]
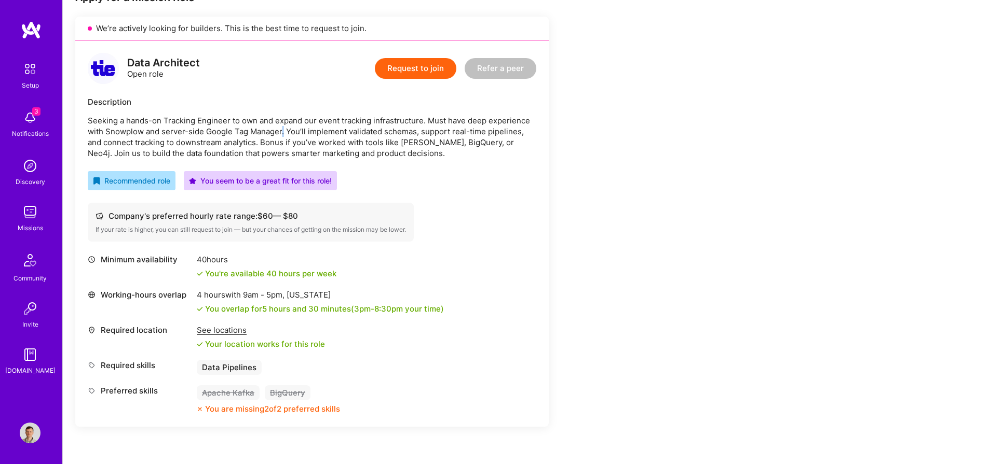
click at [282, 127] on p "Seeking a hands-on Tracking Engineer to own and expand our event tracking infra…" at bounding box center [312, 137] width 448 height 44
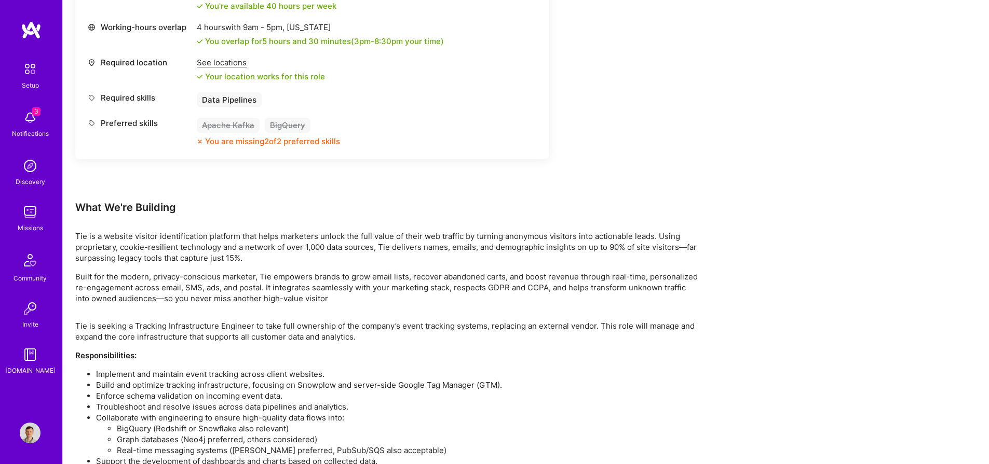
scroll to position [588, 0]
